Goal: Task Accomplishment & Management: Manage account settings

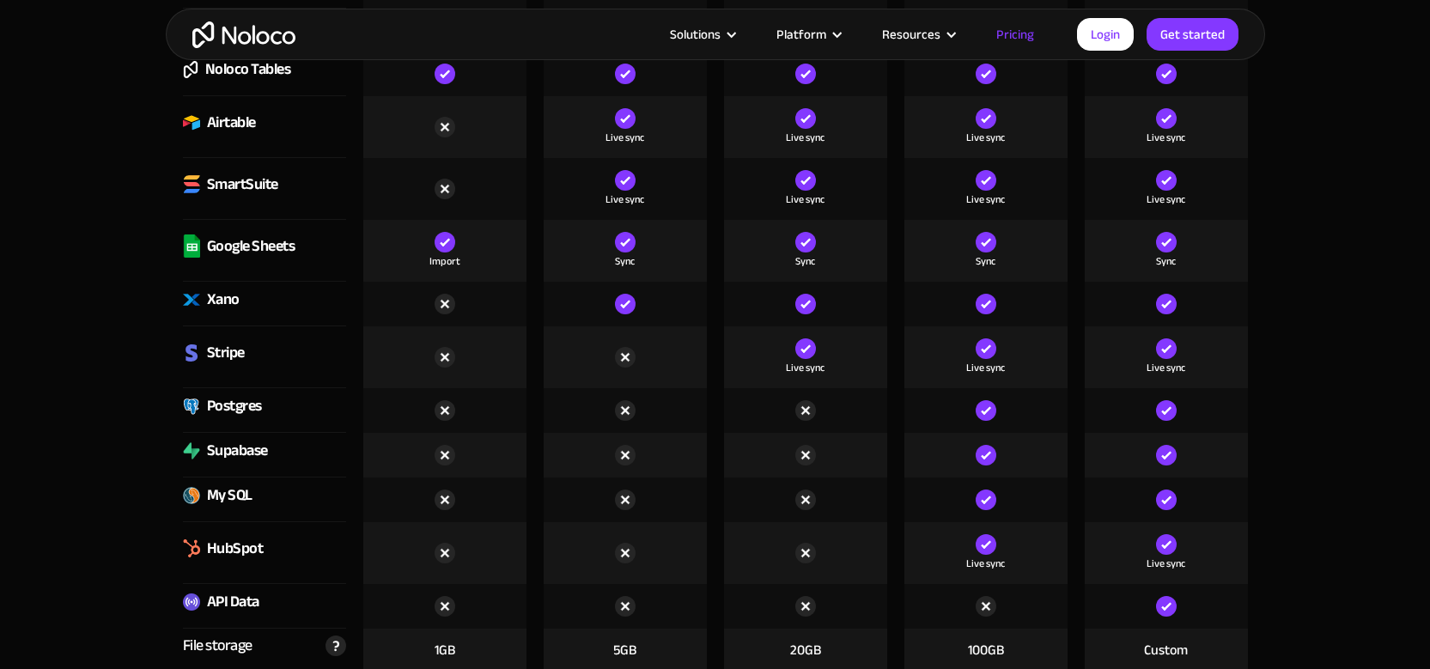
scroll to position [2592, 0]
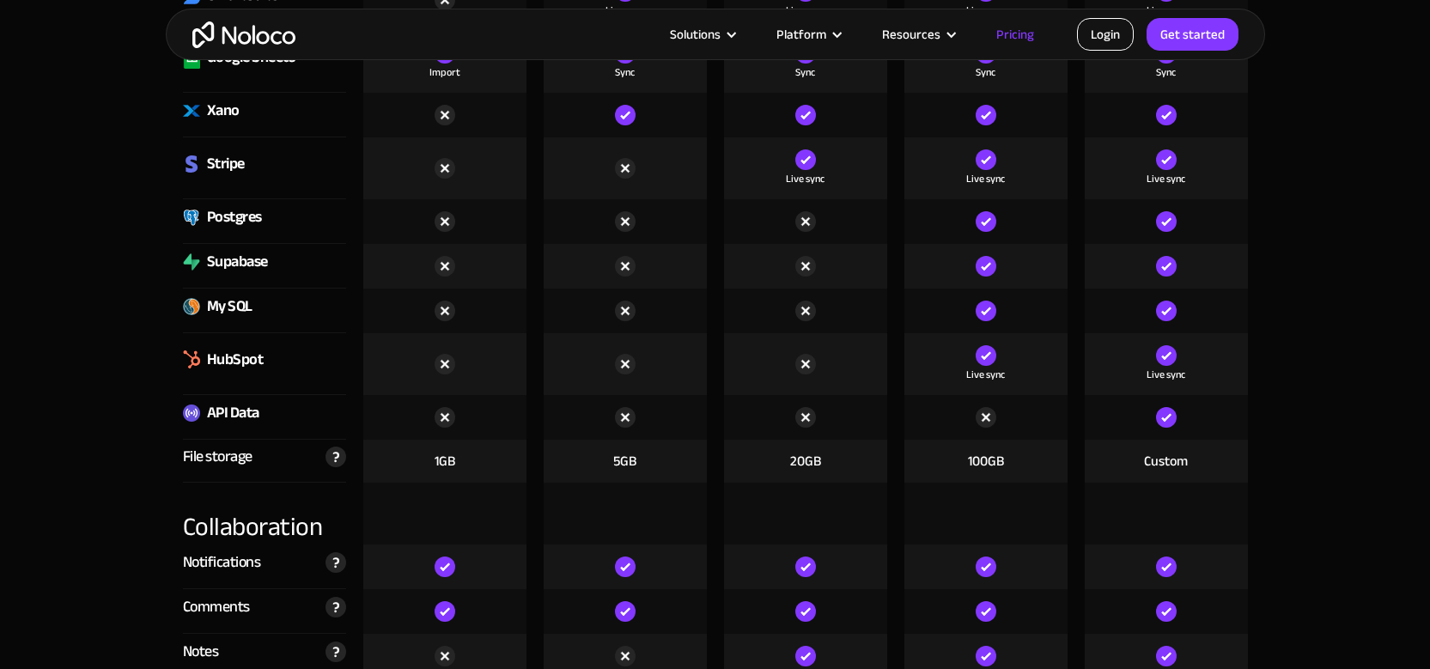
click at [1125, 30] on link "Login" at bounding box center [1105, 34] width 57 height 33
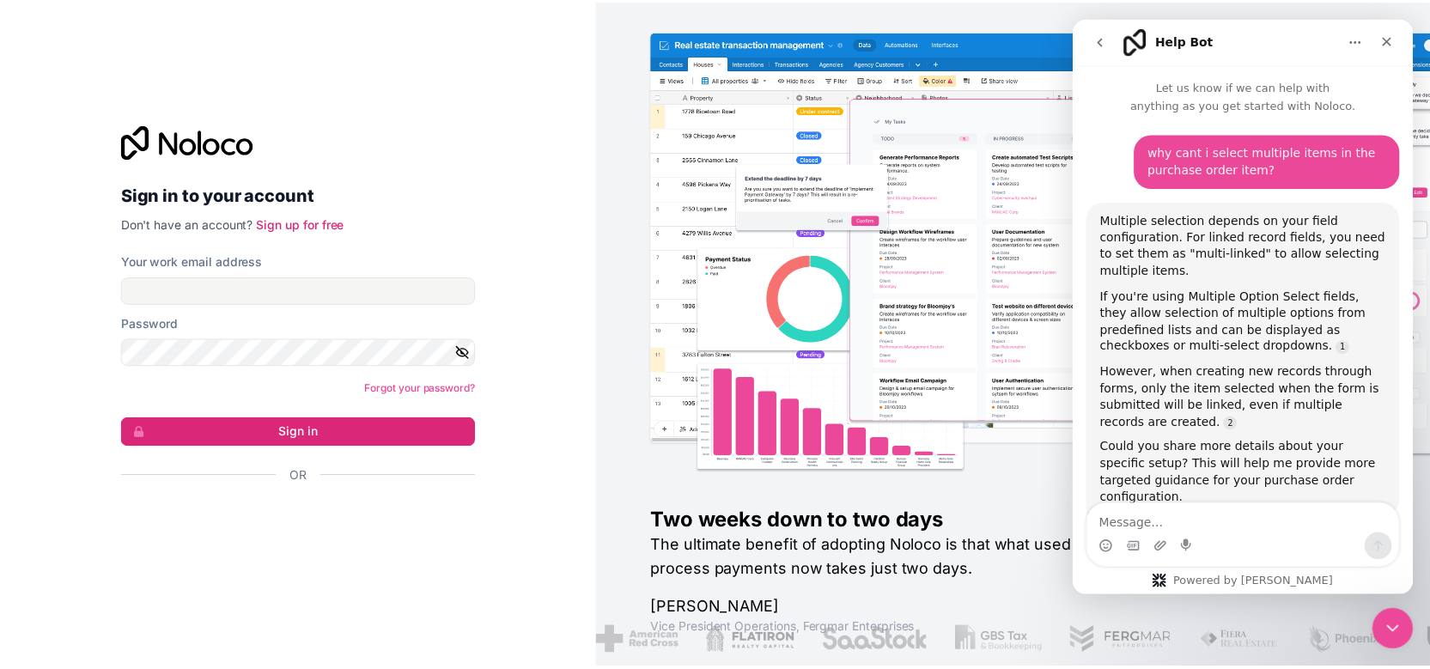
scroll to position [228, 0]
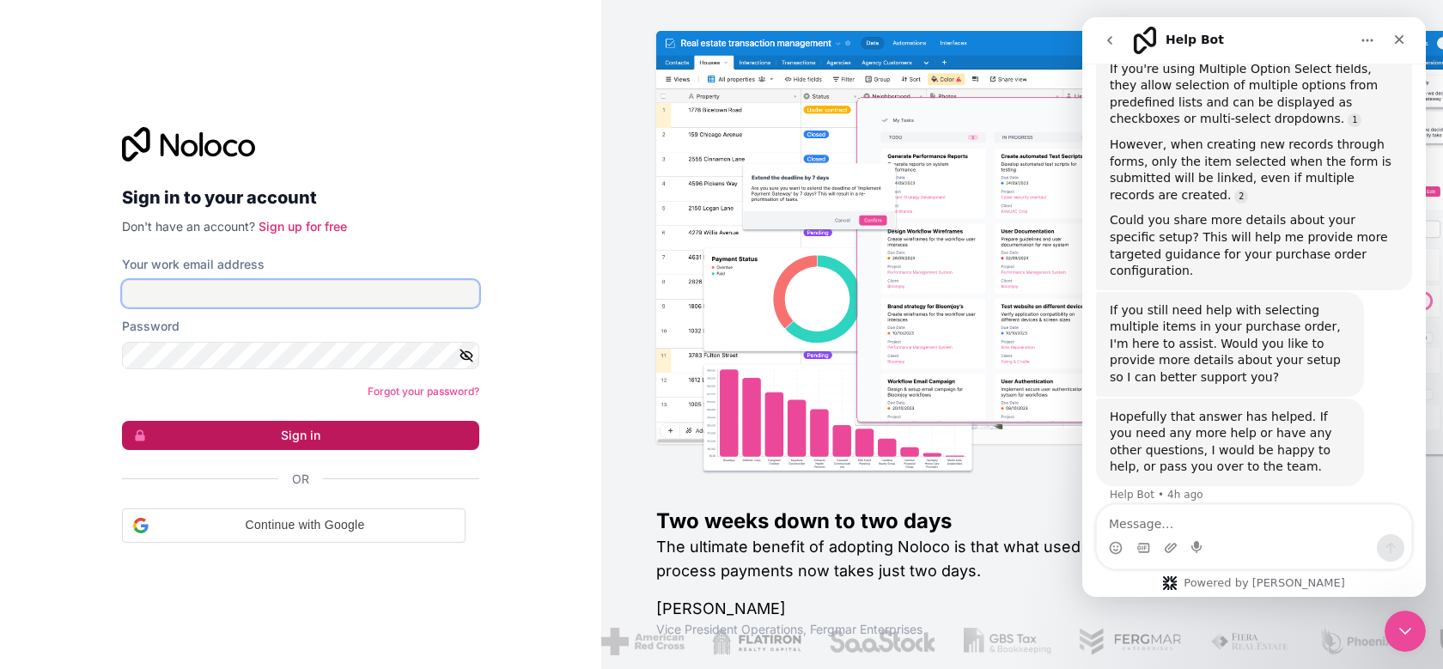
type input "customer@weardenali.com"
click at [366, 441] on button "Sign in" at bounding box center [300, 435] width 357 height 29
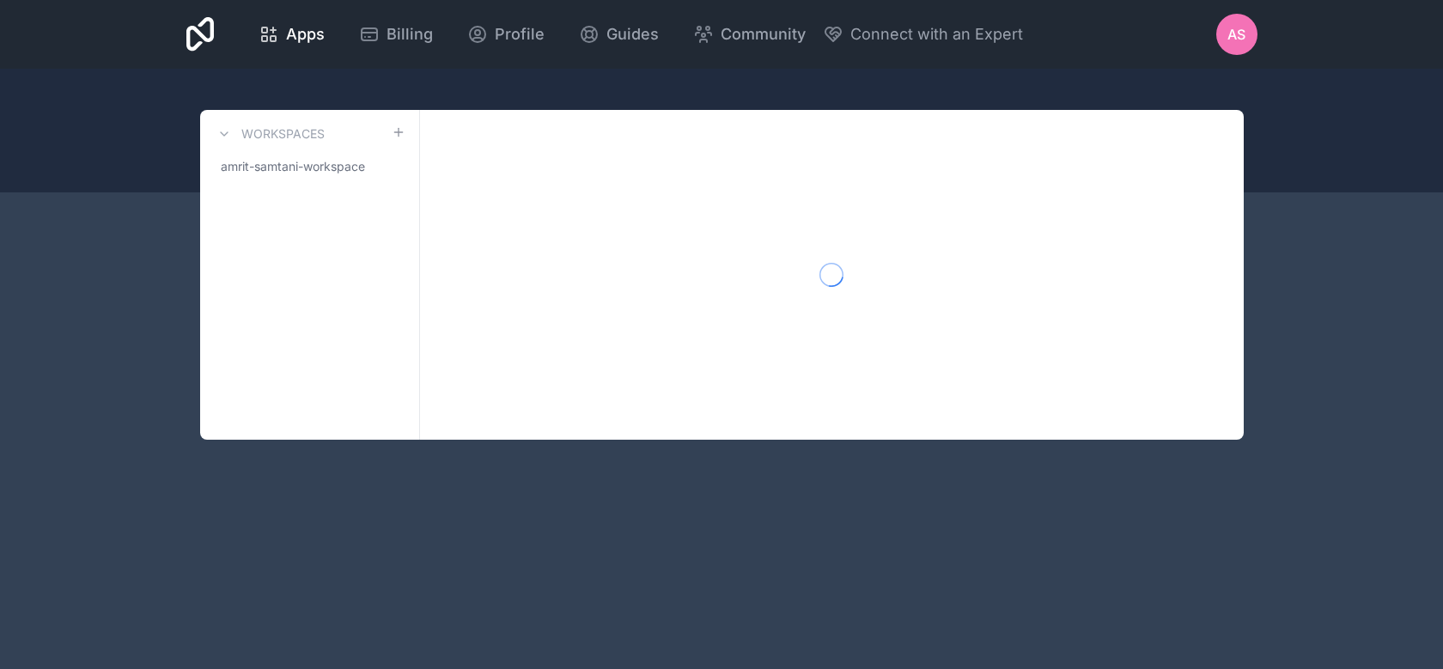
click at [340, 440] on div "Apps Billing Profile Guides Community Connect with an Expert AS Billing Profile…" at bounding box center [721, 334] width 1443 height 669
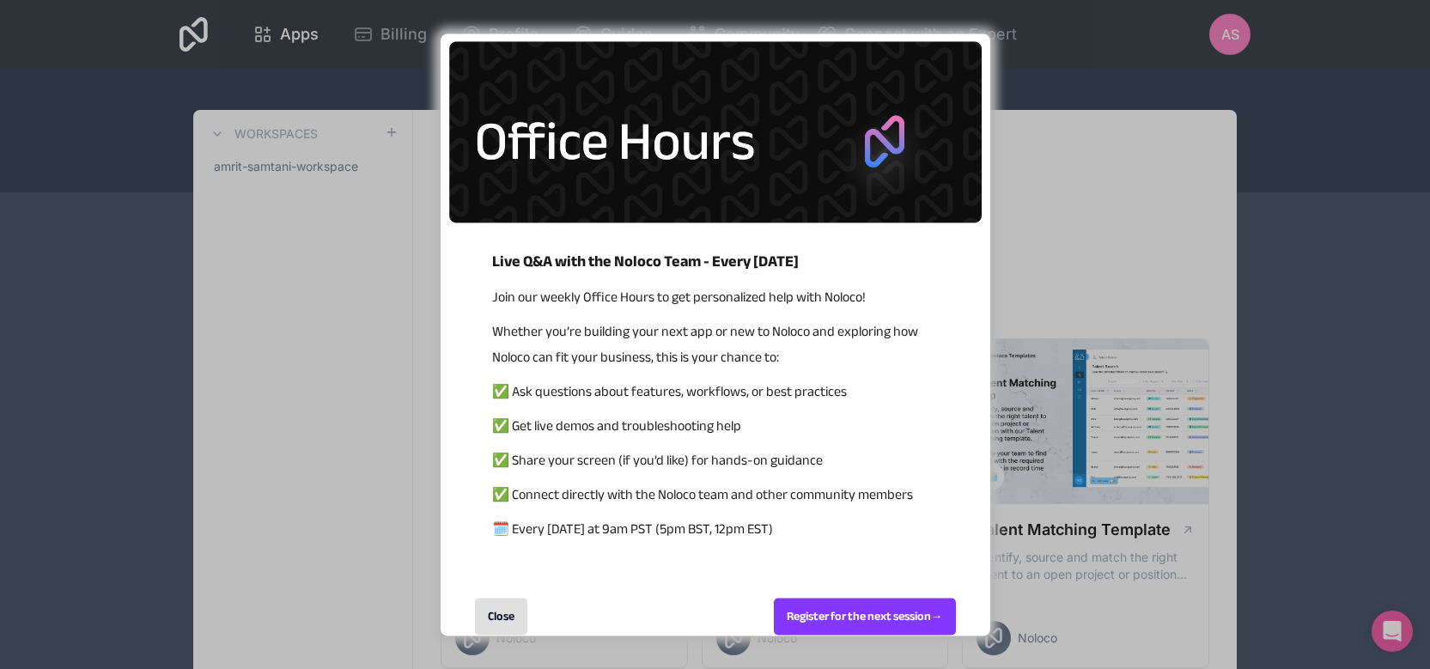
click at [502, 616] on div "Close" at bounding box center [501, 616] width 52 height 37
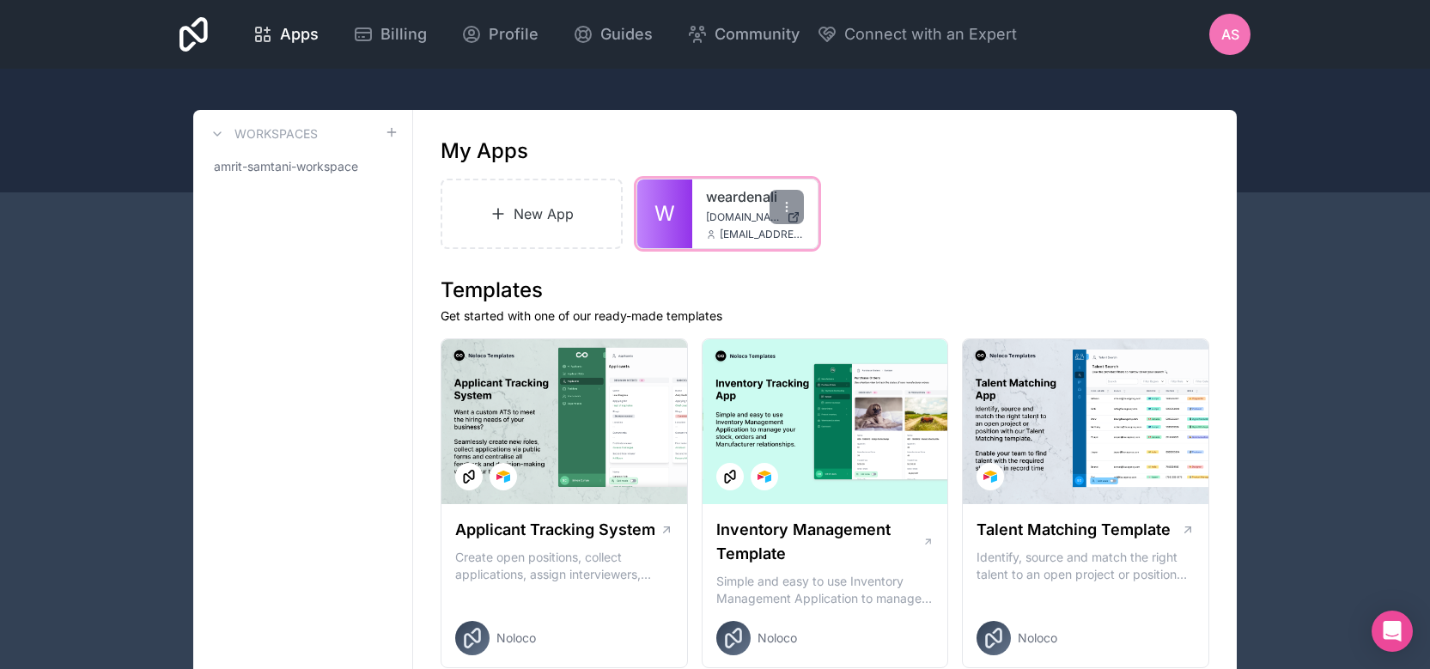
click at [695, 228] on div "weardenali weardenali.noloco.co customer@weardenali.com" at bounding box center [754, 213] width 125 height 69
